Goal: Contribute content

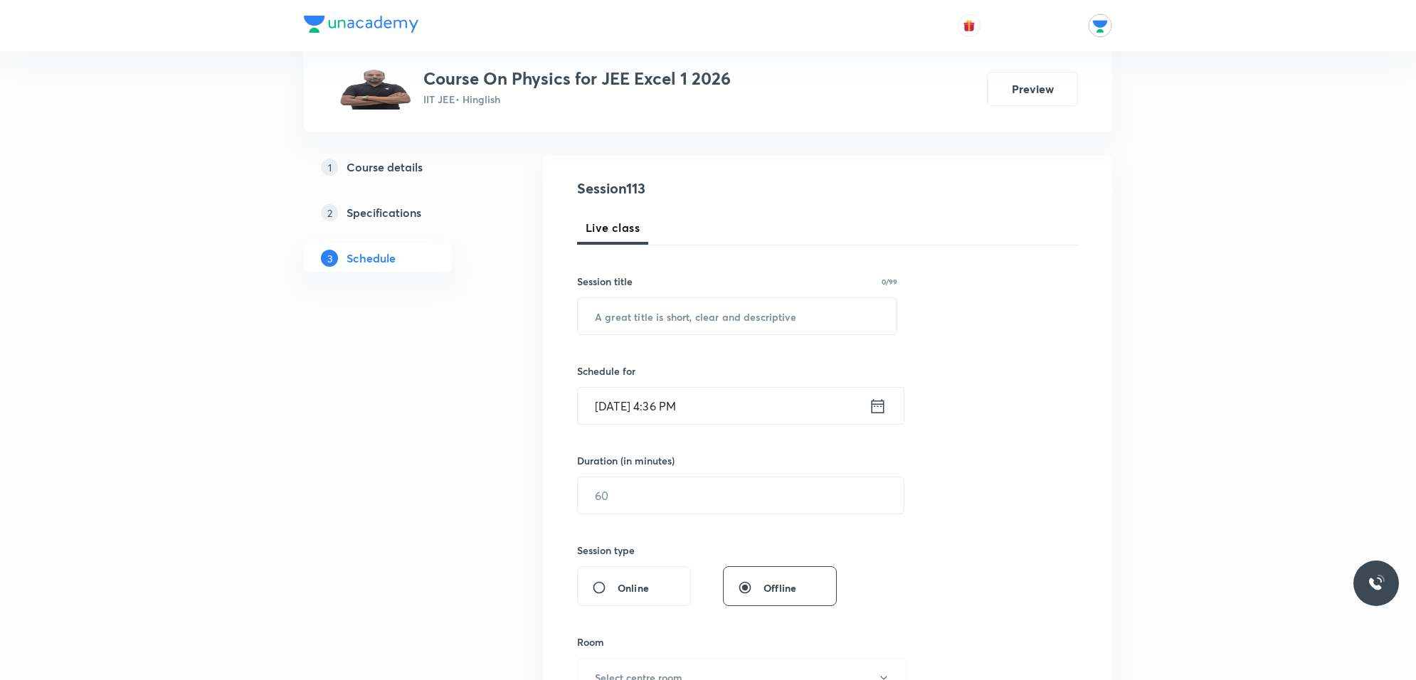
scroll to position [178, 0]
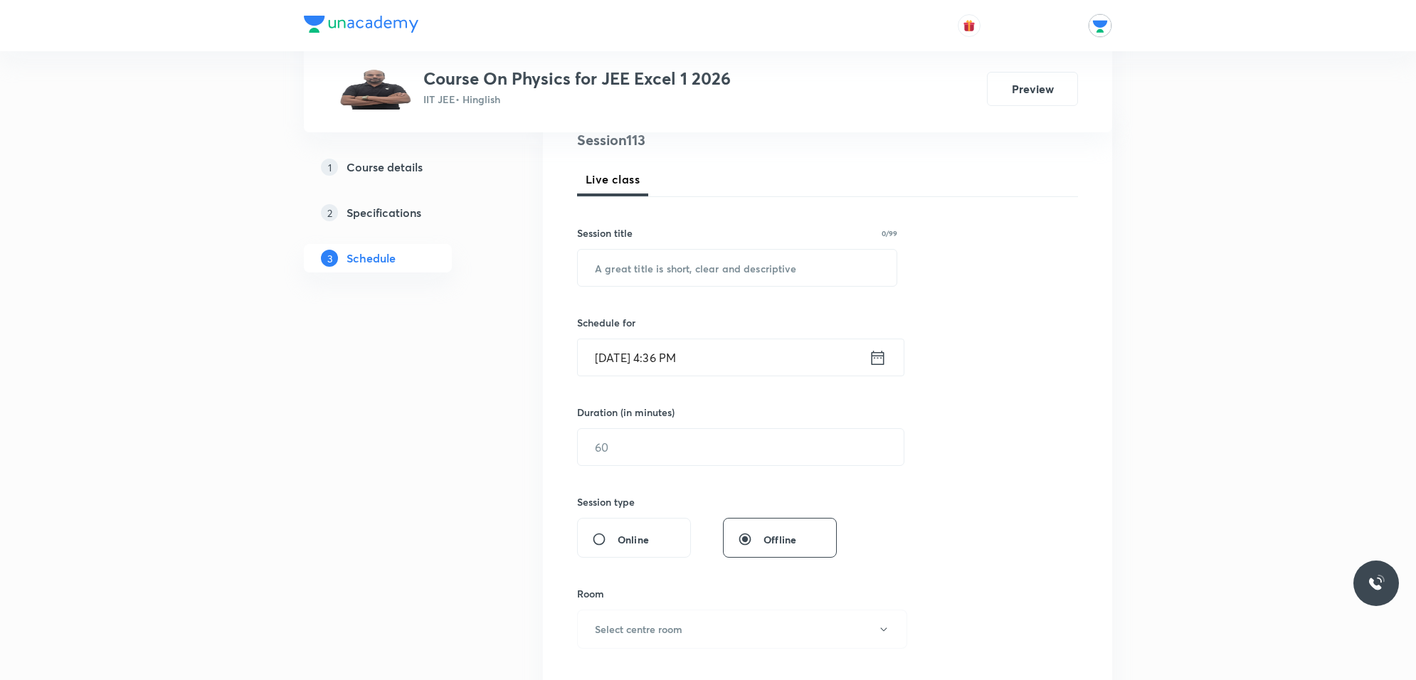
click at [880, 357] on icon at bounding box center [878, 358] width 18 height 20
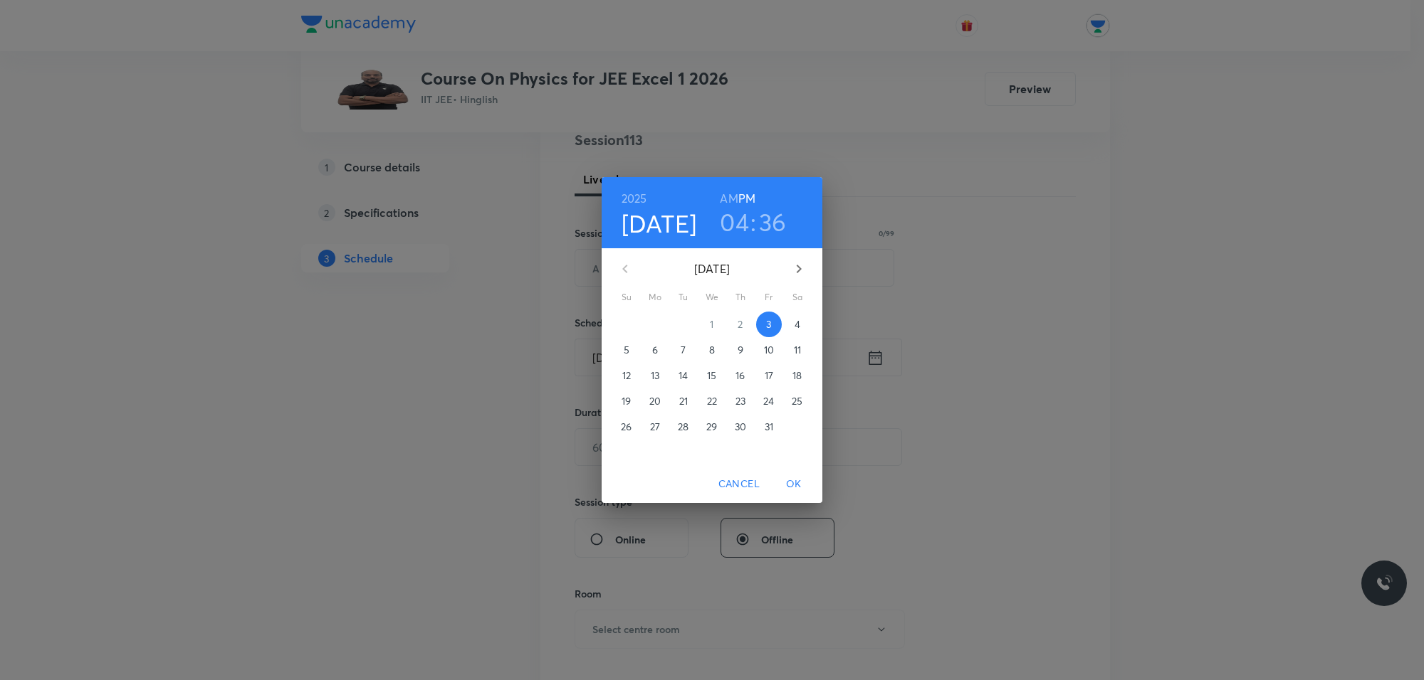
click at [1131, 240] on div "2025 Oct 3 04 : 36 AM PM October 2025 Su Mo Tu We Th Fr Sa 28 29 30 1 2 3 4 5 6…" at bounding box center [712, 340] width 1424 height 680
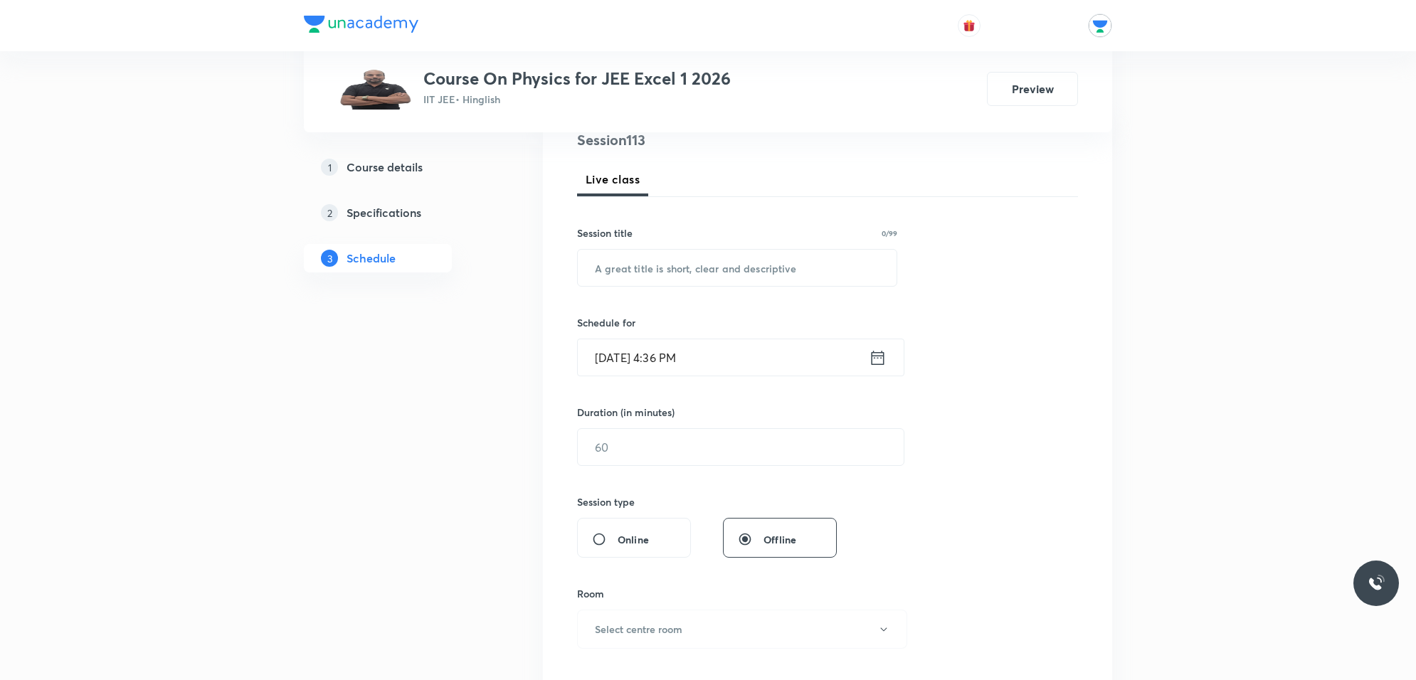
click at [871, 353] on icon at bounding box center [878, 358] width 18 height 20
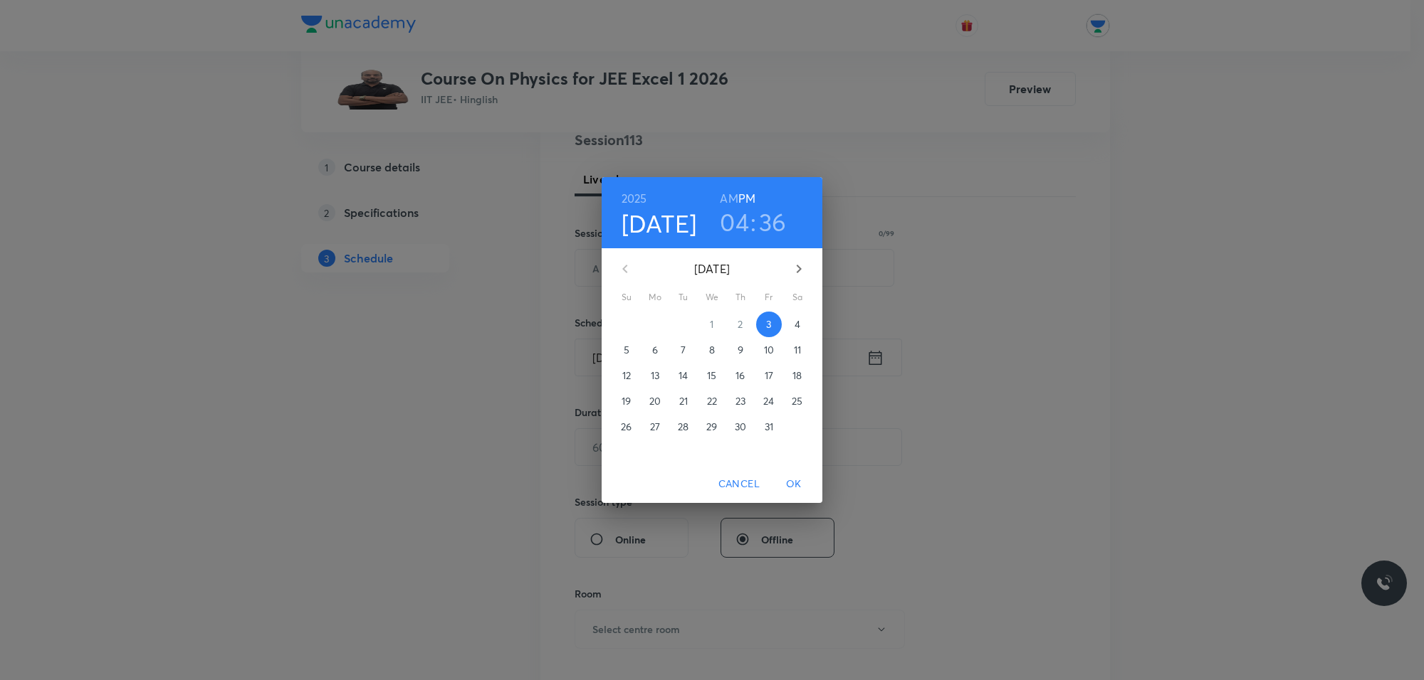
click at [735, 215] on h3 "04" at bounding box center [734, 222] width 29 height 30
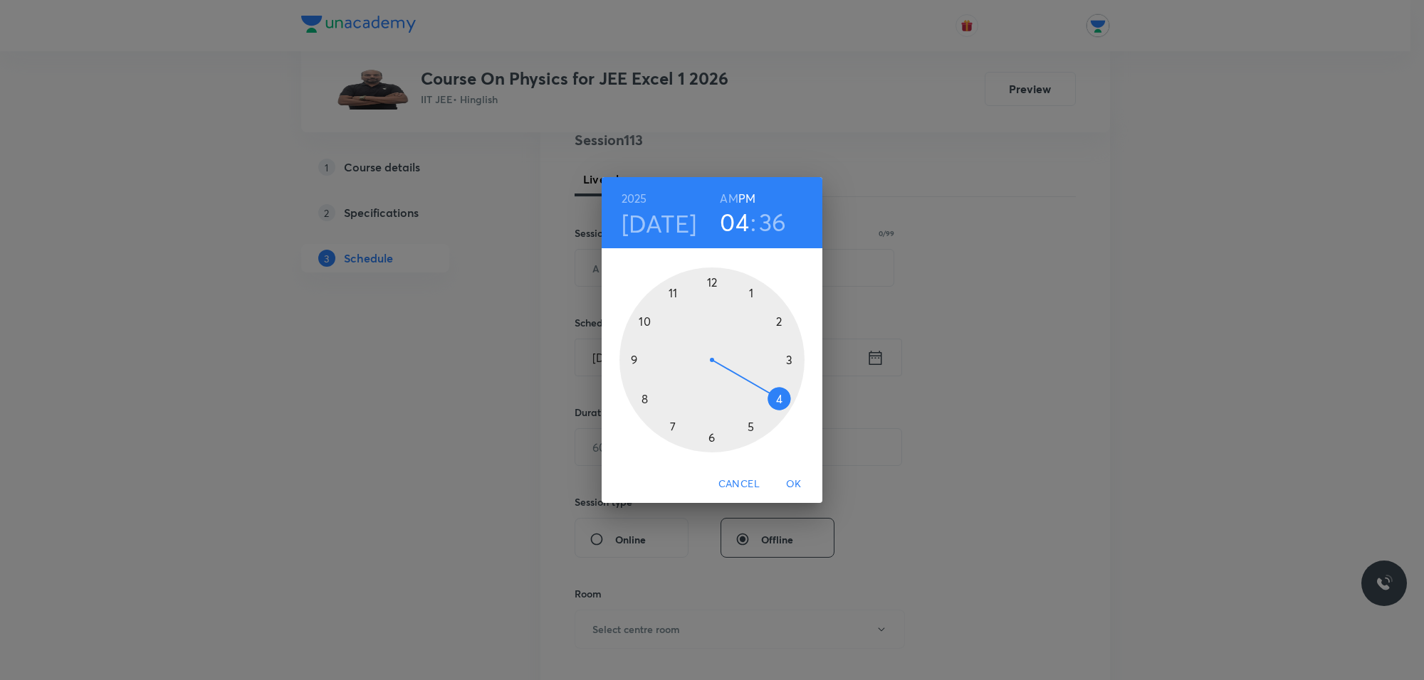
click at [748, 424] on div at bounding box center [711, 360] width 185 height 185
click at [782, 322] on div at bounding box center [711, 360] width 185 height 185
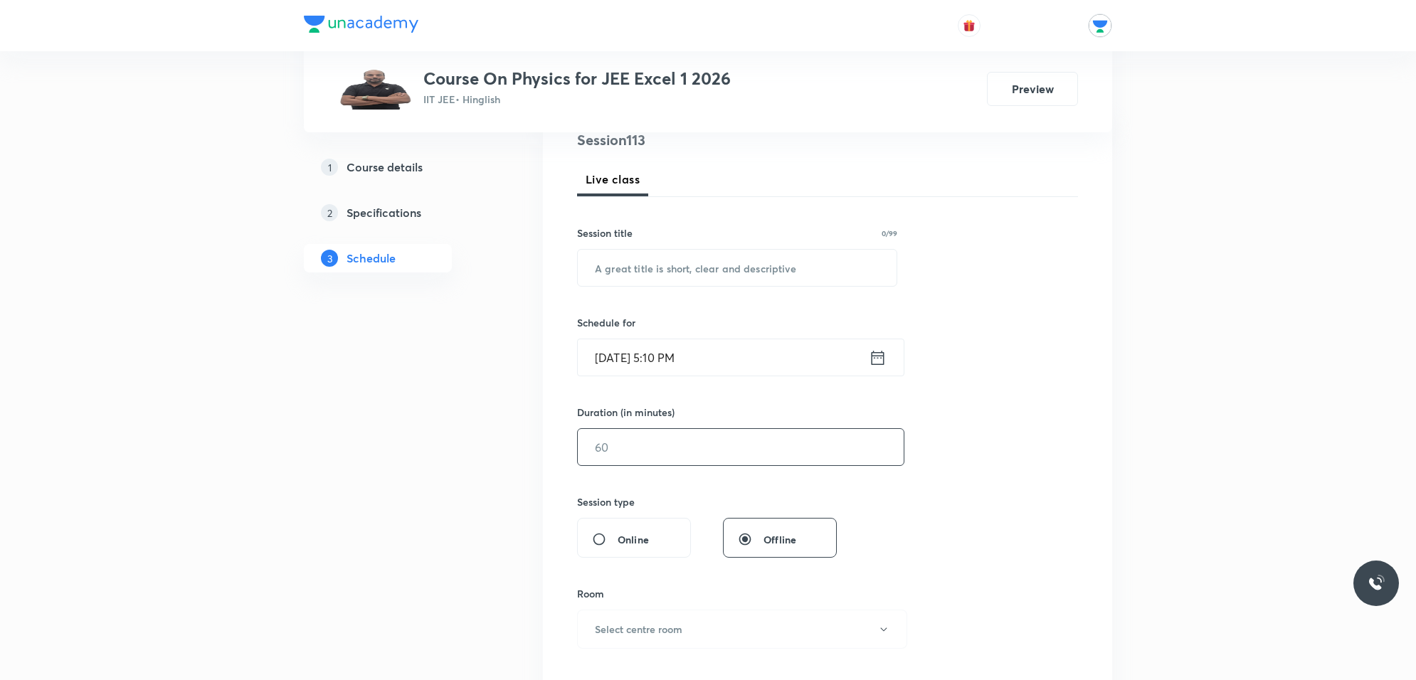
click at [690, 450] on input "text" at bounding box center [741, 447] width 326 height 36
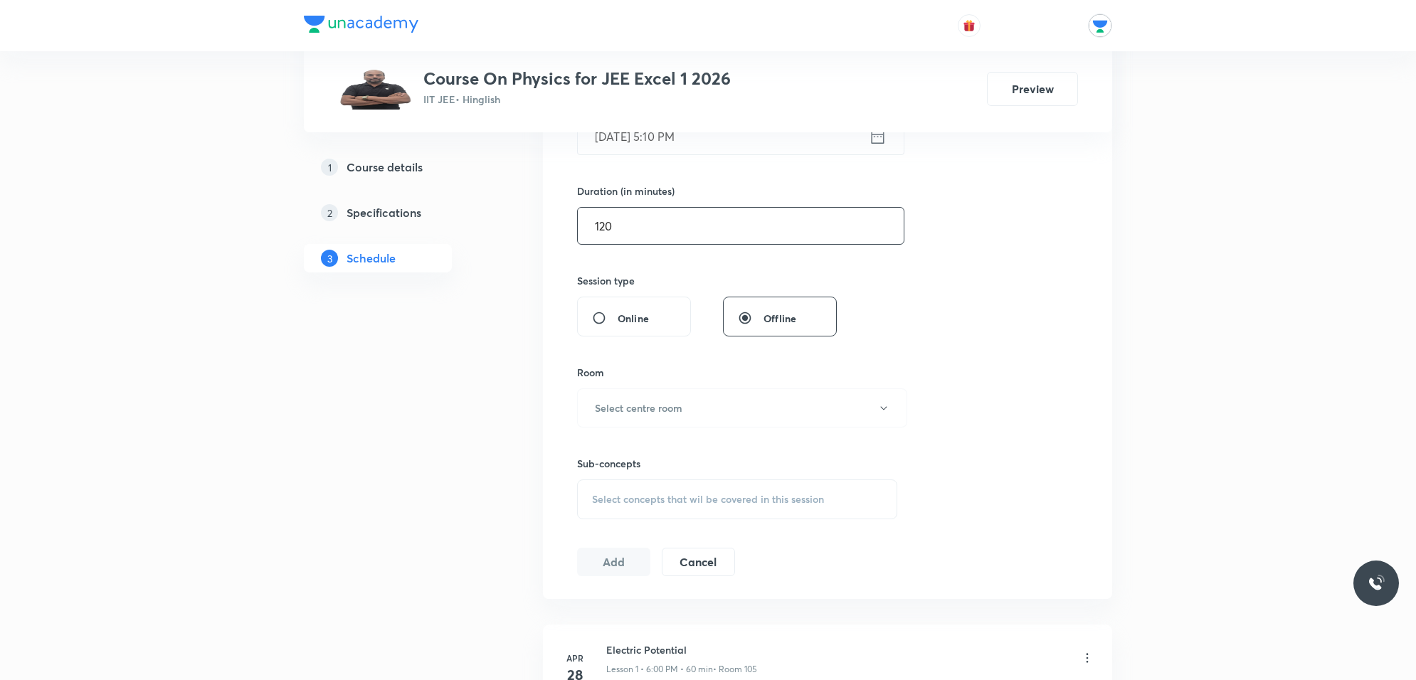
scroll to position [445, 0]
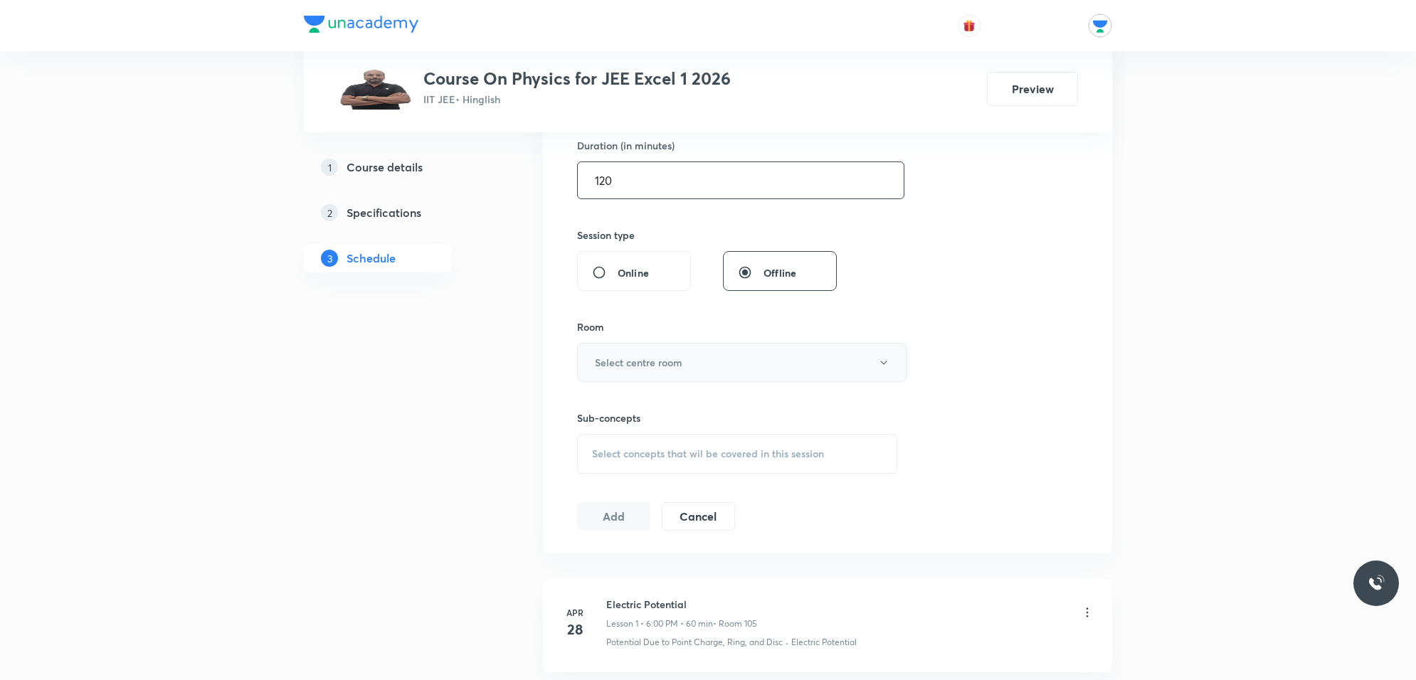
type input "120"
click at [695, 364] on button "Select centre room" at bounding box center [742, 362] width 330 height 39
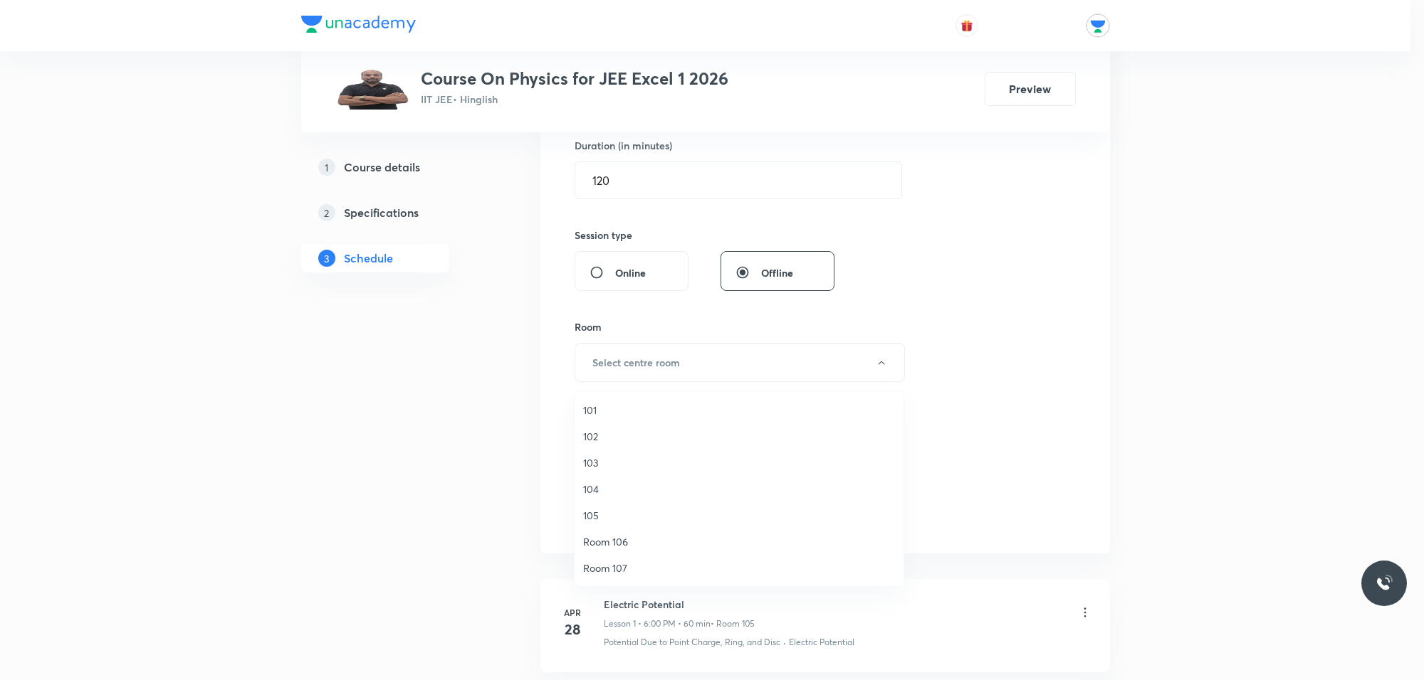
click at [609, 465] on span "103" at bounding box center [739, 463] width 312 height 15
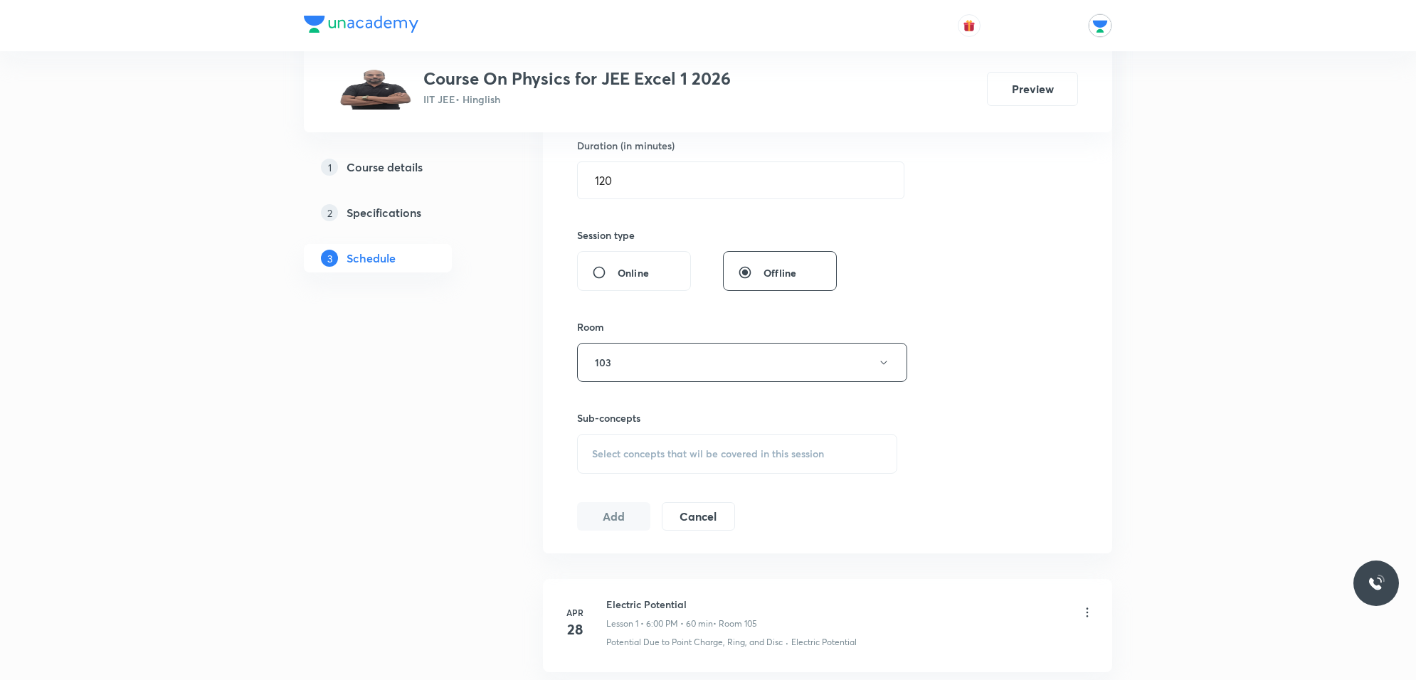
click at [749, 452] on span "Select concepts that wil be covered in this session" at bounding box center [708, 453] width 232 height 11
type input "v"
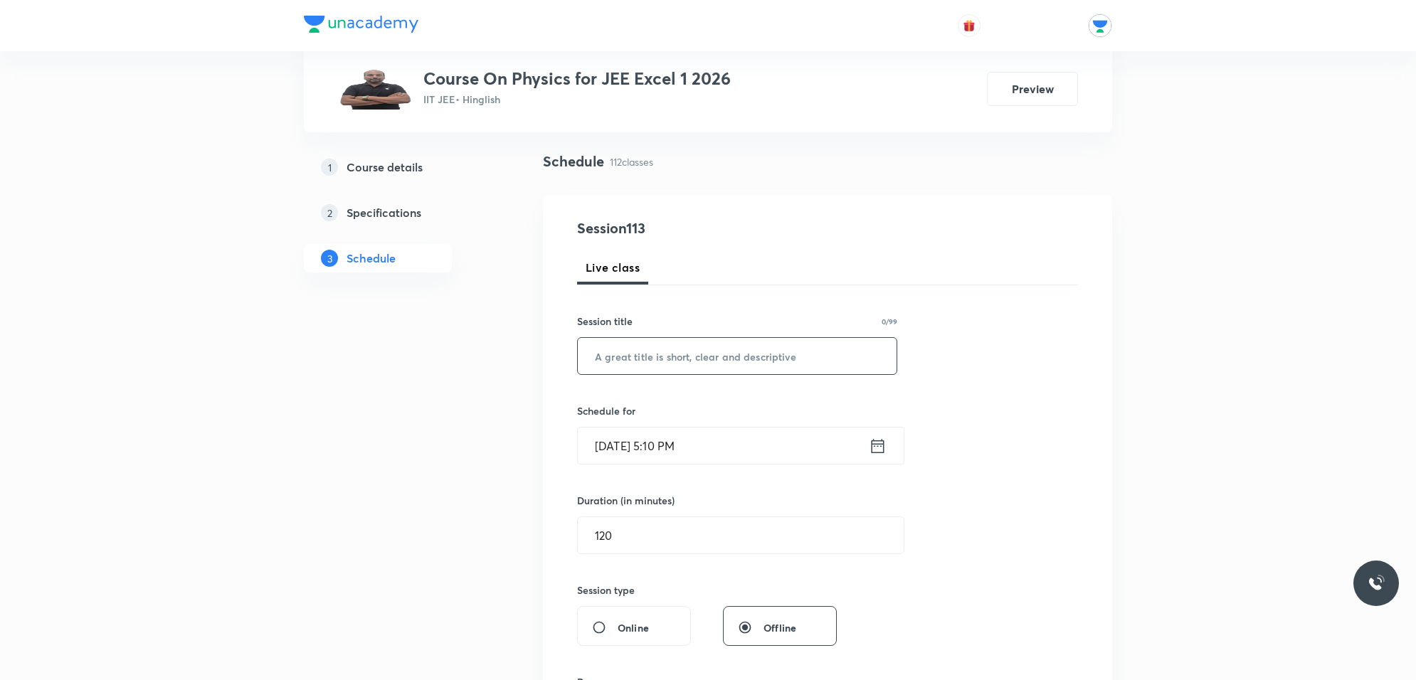
scroll to position [89, 0]
type input "Wave Optics"
click at [735, 347] on input "text" at bounding box center [737, 357] width 319 height 36
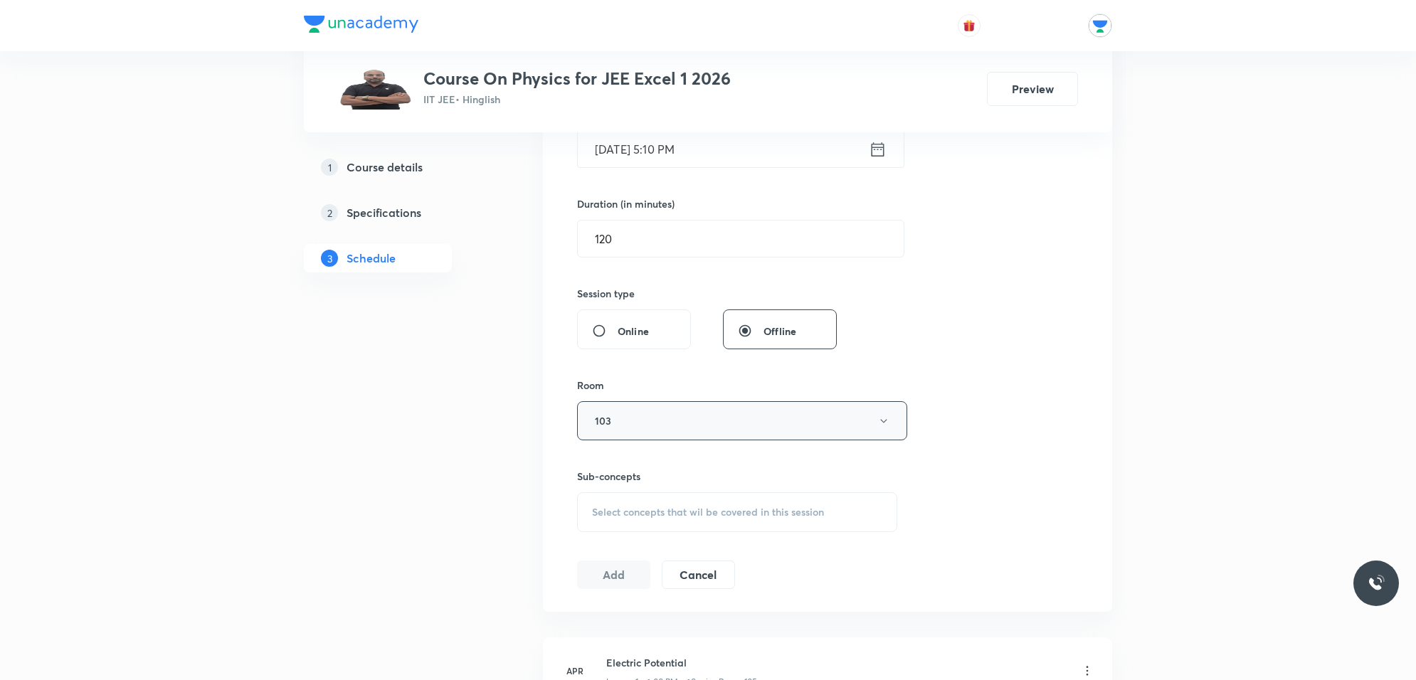
scroll to position [445, 0]
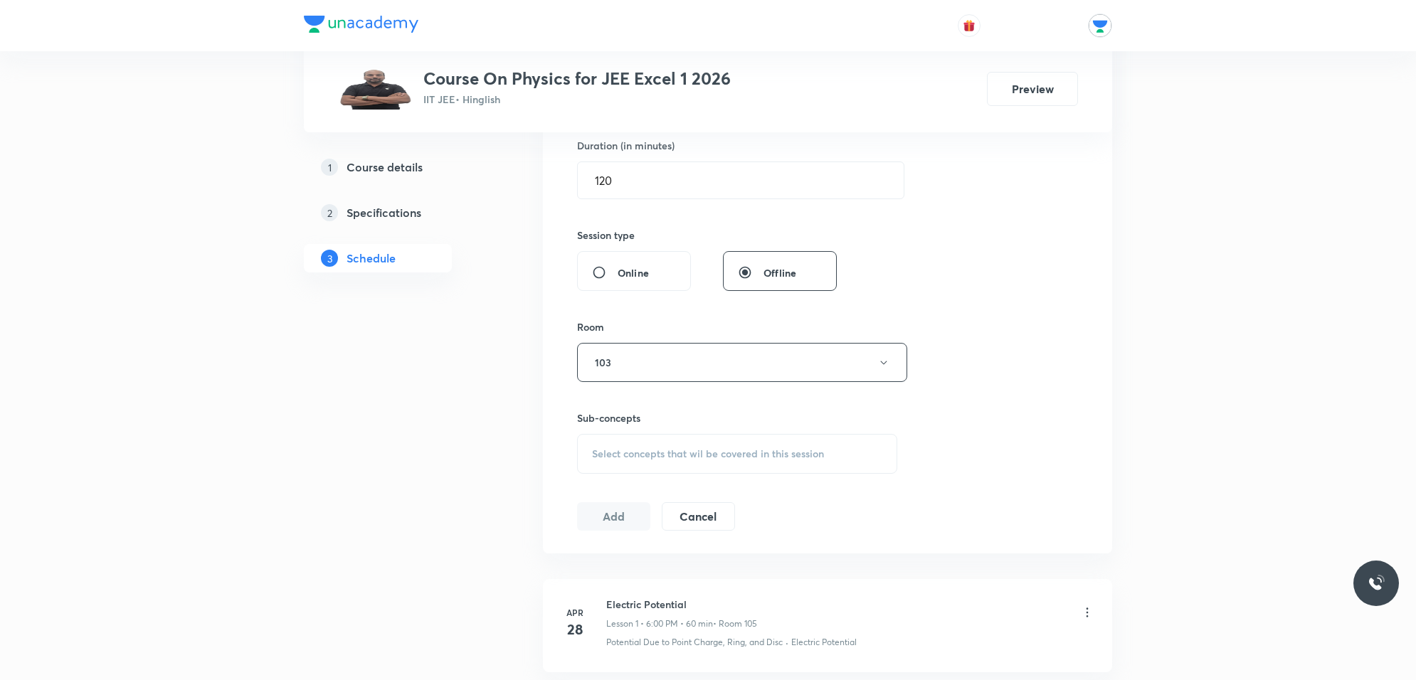
type input "Wave Optics"
click at [712, 453] on span "Select concepts that wil be covered in this session" at bounding box center [708, 453] width 232 height 11
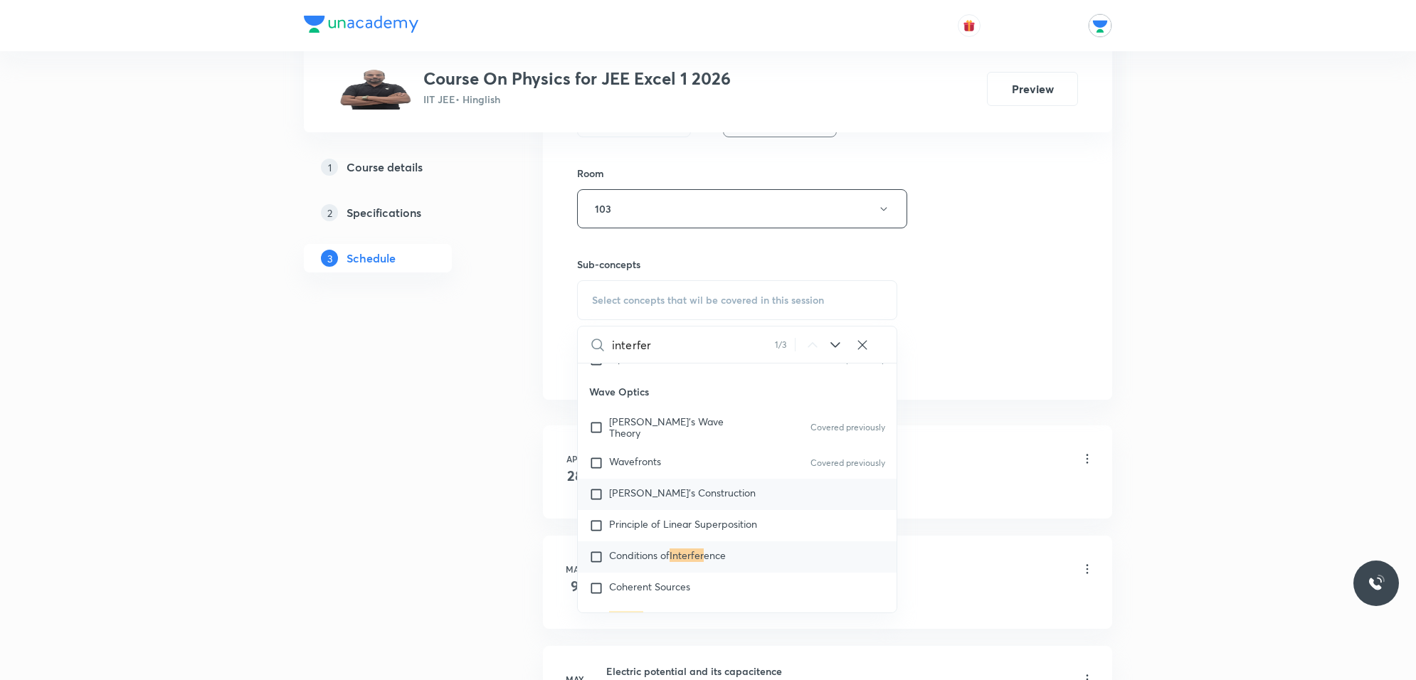
scroll to position [623, 0]
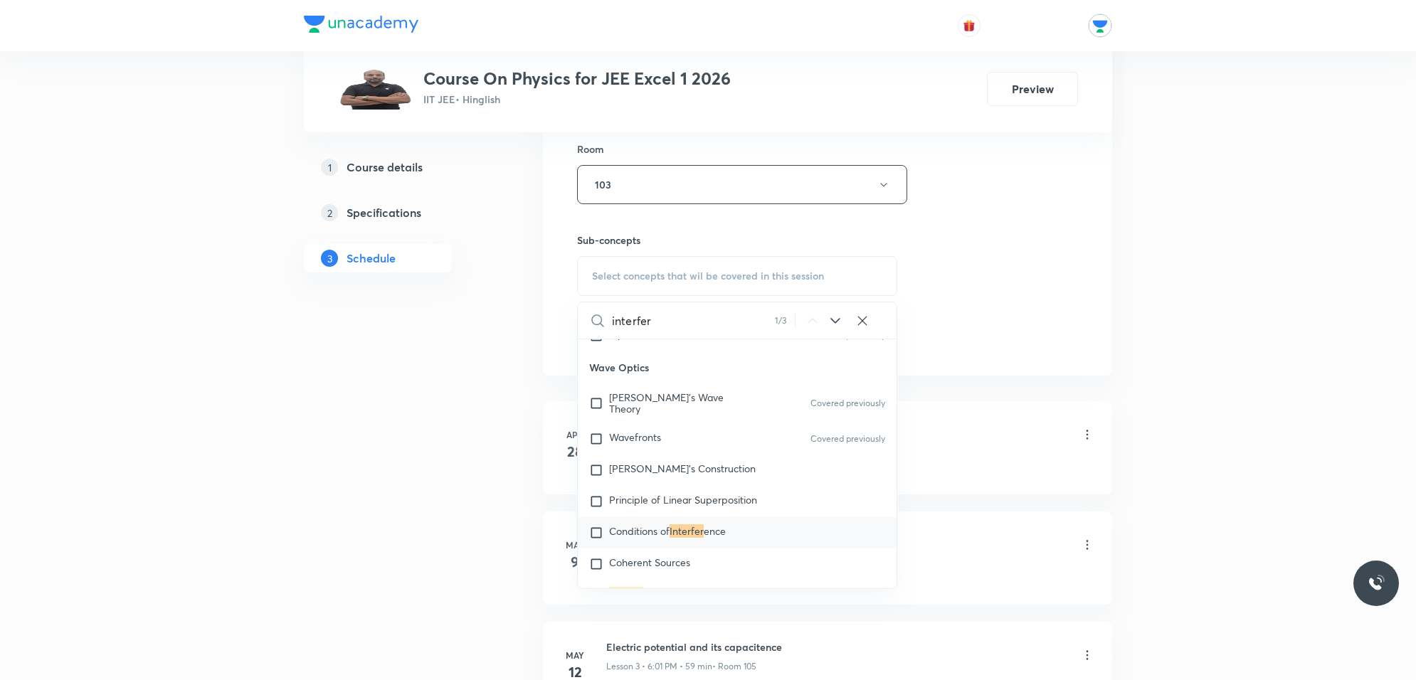
type input "interfer"
click at [726, 525] on span "ence" at bounding box center [715, 532] width 22 height 14
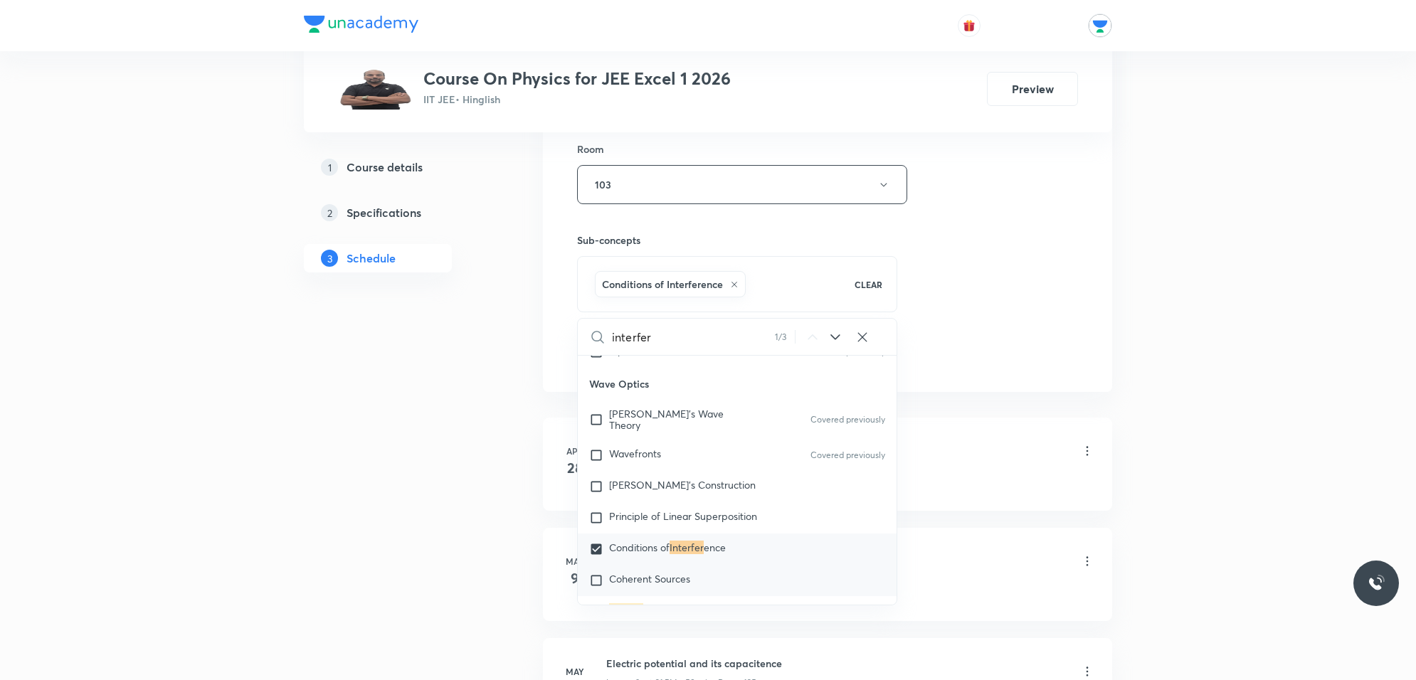
click at [690, 544] on div "Coherent Sources" at bounding box center [737, 580] width 319 height 31
checkbox input "true"
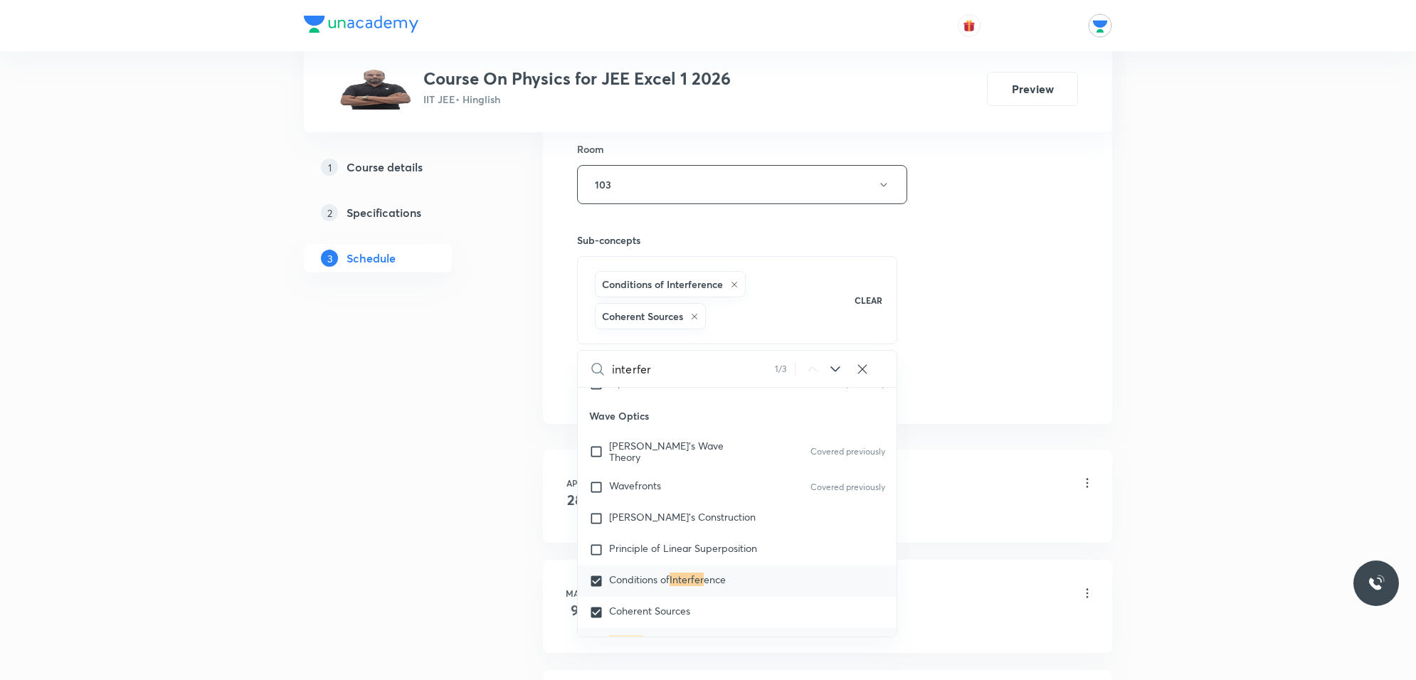
click at [694, 544] on span "ence of Light" at bounding box center [673, 643] width 60 height 14
checkbox input "true"
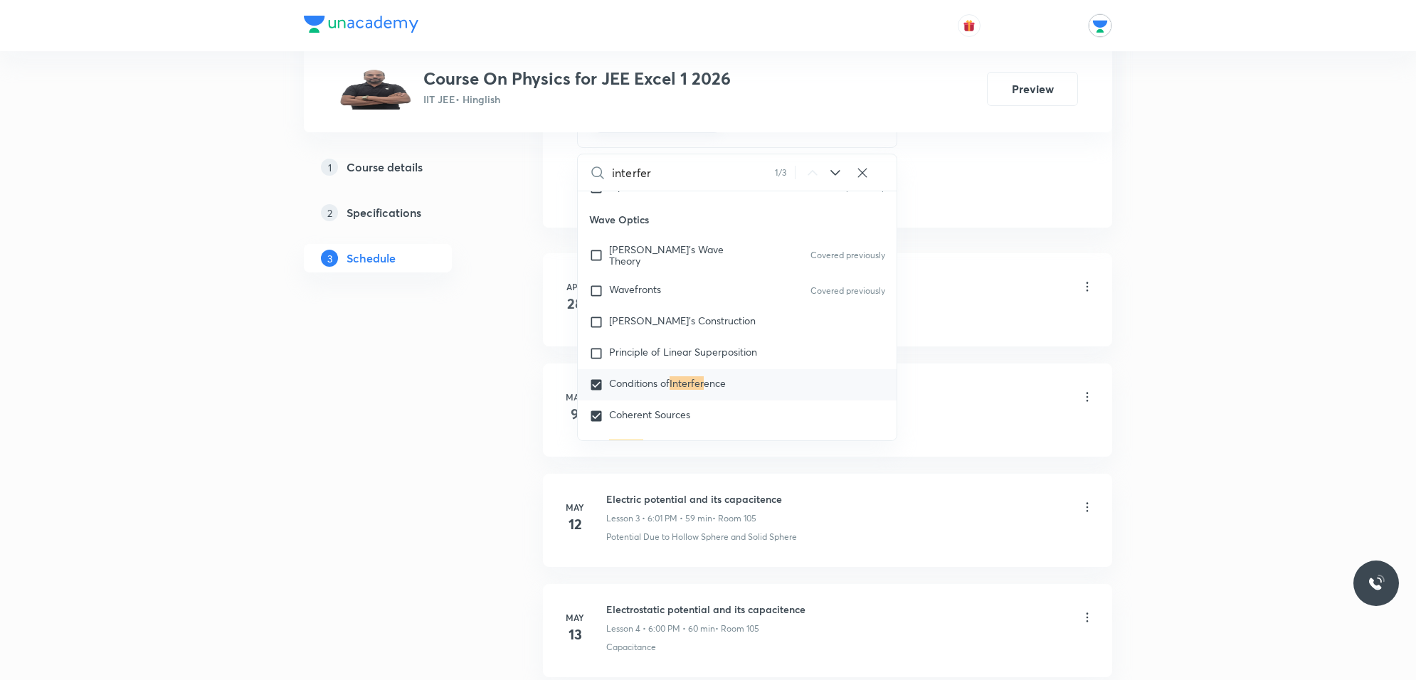
scroll to position [890, 0]
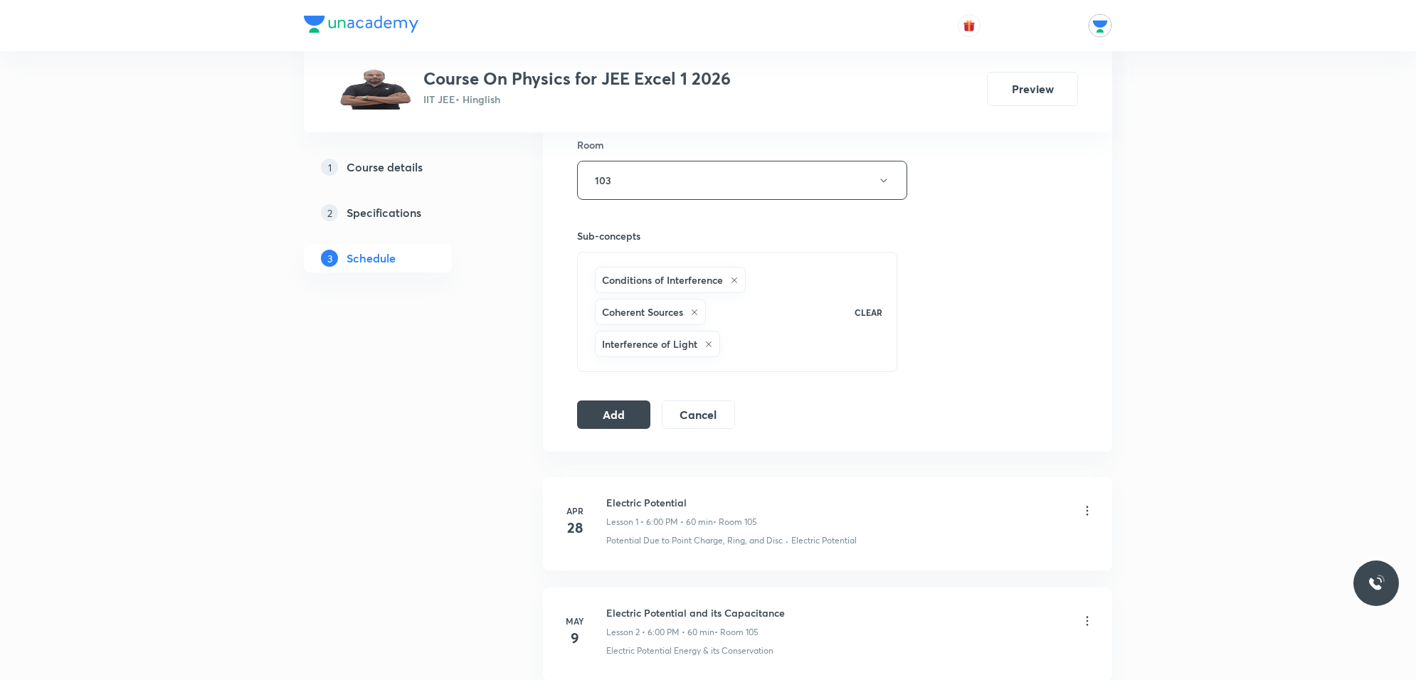
scroll to position [623, 0]
click at [612, 411] on button "Add" at bounding box center [613, 418] width 73 height 28
